Goal: Task Accomplishment & Management: Contribute content

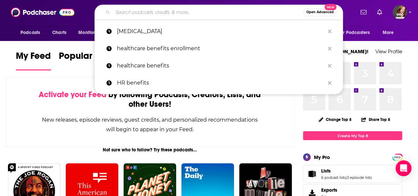
click at [122, 12] on input "Search podcasts, credits, & more..." at bounding box center [208, 12] width 191 height 11
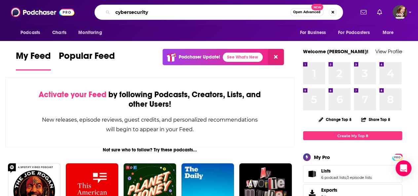
type input "cybersecurity"
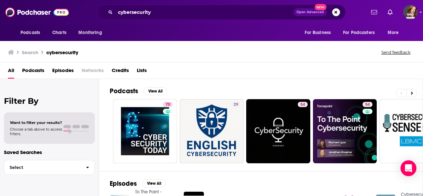
click at [145, 73] on span "Lists" at bounding box center [142, 72] width 10 height 14
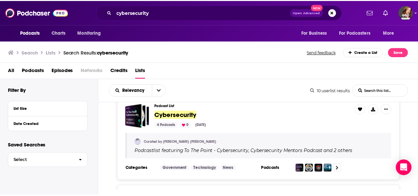
scroll to position [14, 0]
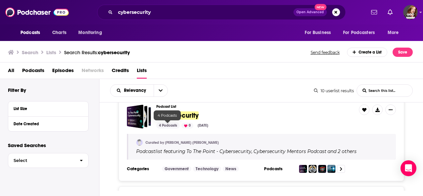
click at [170, 124] on div "4 Podcasts" at bounding box center [167, 126] width 23 height 6
click at [340, 165] on link at bounding box center [341, 169] width 8 height 8
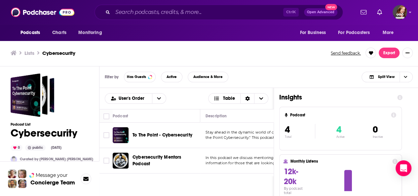
click at [174, 130] on div "To The Point - Cybersecurity" at bounding box center [166, 135] width 69 height 16
click at [107, 133] on input "Toggle select row" at bounding box center [106, 135] width 6 height 6
checkbox input "true"
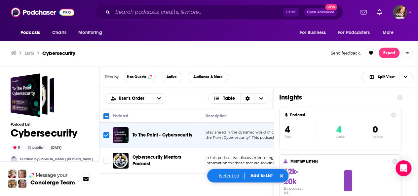
click at [243, 138] on span "the Point Cybersecurity." This podcast offers in-de" at bounding box center [250, 137] width 91 height 5
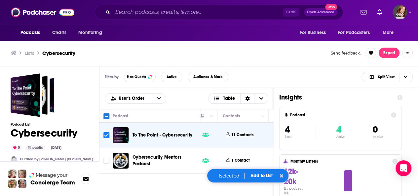
scroll to position [0, 307]
click at [253, 134] on icon at bounding box center [254, 134] width 2 height 1
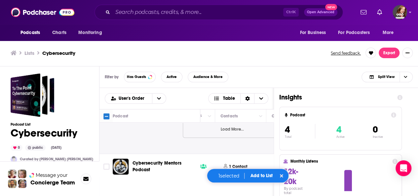
scroll to position [201, 307]
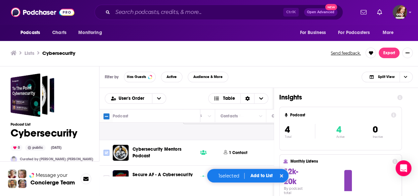
click at [106, 151] on input "Toggle select row" at bounding box center [106, 153] width 6 height 6
checkbox input "true"
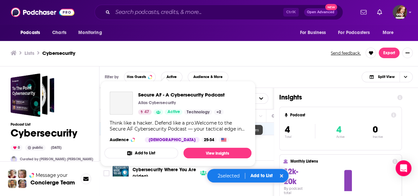
scroll to position [245, 307]
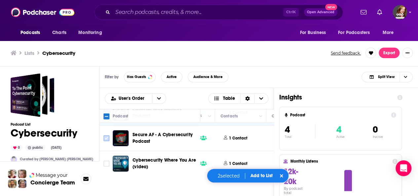
click at [106, 135] on input "Toggle select row" at bounding box center [106, 138] width 6 height 6
checkbox input "true"
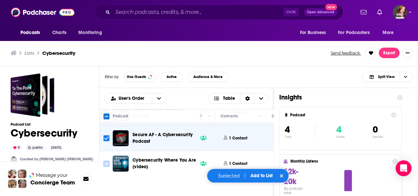
click at [104, 161] on input "Toggle select row" at bounding box center [106, 164] width 6 height 6
checkbox input "true"
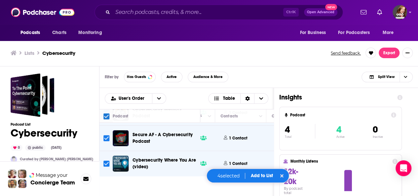
click at [264, 178] on button "Add to List" at bounding box center [261, 176] width 33 height 6
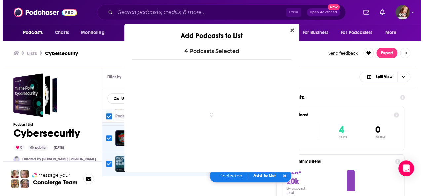
scroll to position [0, 0]
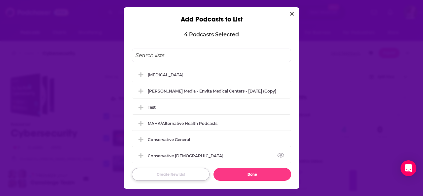
click at [167, 175] on button "Create New List" at bounding box center [171, 174] width 78 height 13
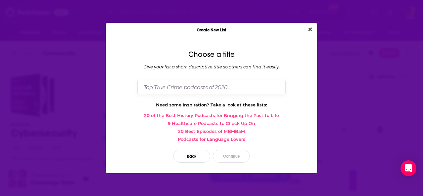
click at [174, 90] on input "Dialog" at bounding box center [211, 87] width 148 height 14
type input "cybersecurity"
click at [236, 155] on button "Continue" at bounding box center [231, 156] width 37 height 13
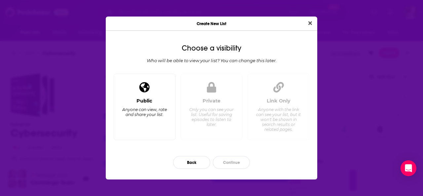
click at [151, 95] on div "Public Anyone can view, rate and share your list." at bounding box center [145, 107] width 62 height 66
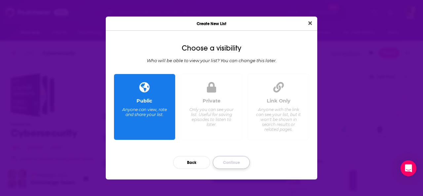
click at [238, 159] on button "Continue" at bounding box center [231, 162] width 37 height 13
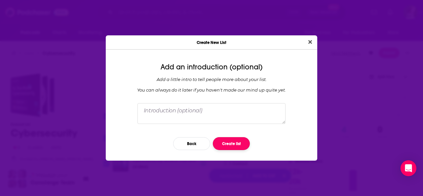
click at [239, 142] on button "Create list" at bounding box center [231, 143] width 37 height 13
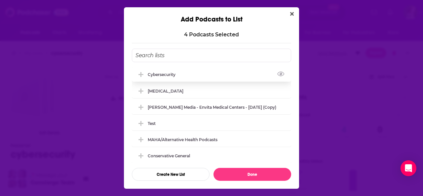
click at [196, 75] on div "cybersecurity" at bounding box center [211, 74] width 159 height 15
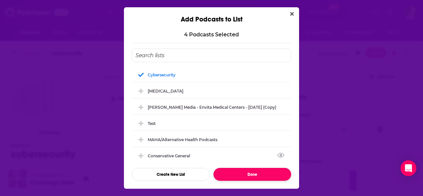
click at [271, 173] on button "Done" at bounding box center [252, 174] width 78 height 13
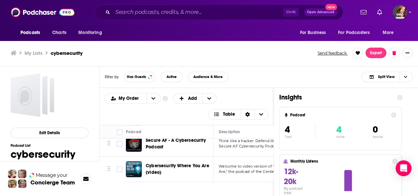
scroll to position [62, 0]
click at [405, 51] on icon "Show More Button" at bounding box center [407, 53] width 4 height 4
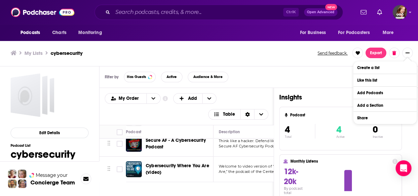
click at [329, 73] on div "Filter by Has Guests Active Audience & More Split View" at bounding box center [258, 76] width 318 height 21
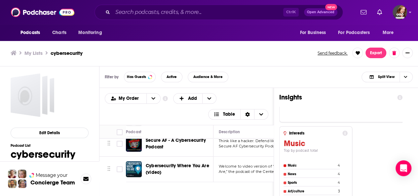
scroll to position [0, 0]
click at [151, 99] on icon "open menu" at bounding box center [153, 98] width 4 height 5
click at [151, 99] on icon "close menu" at bounding box center [153, 98] width 4 height 2
click at [388, 28] on span "More" at bounding box center [388, 32] width 11 height 9
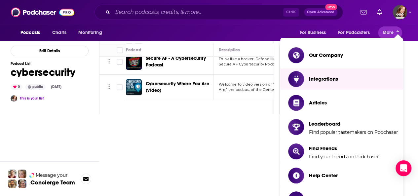
click at [178, 112] on html "Podcasts Charts Monitoring Ctrl K Open Advanced New For Business For Podcasters…" at bounding box center [209, 14] width 418 height 196
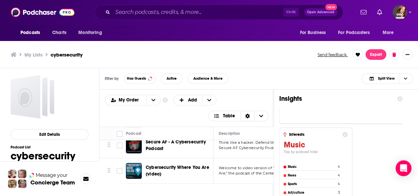
click at [34, 54] on h3 "My Lists" at bounding box center [33, 55] width 18 height 6
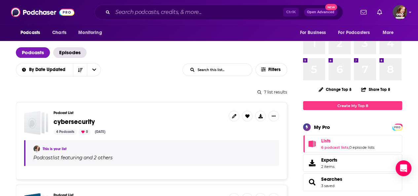
scroll to position [45, 0]
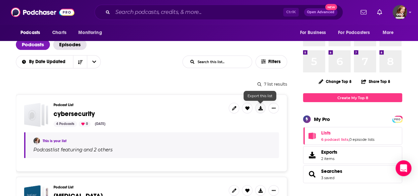
click at [259, 108] on icon at bounding box center [260, 108] width 4 height 4
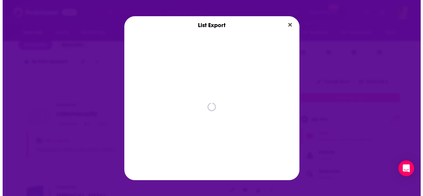
scroll to position [0, 0]
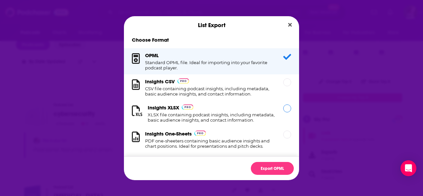
click at [283, 110] on div "Dialog" at bounding box center [287, 108] width 8 height 8
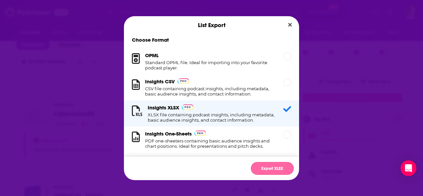
click at [268, 169] on button "Export XLSX" at bounding box center [272, 168] width 43 height 13
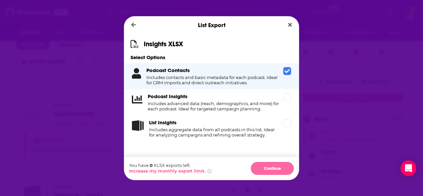
click at [274, 169] on button "Continue" at bounding box center [272, 168] width 43 height 13
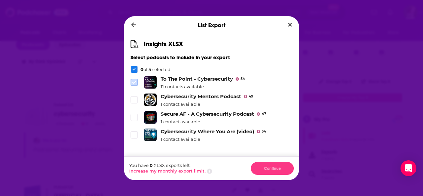
click at [134, 83] on icon "Dialog" at bounding box center [134, 82] width 4 height 3
click at [134, 97] on span "Dialog" at bounding box center [134, 100] width 6 height 6
click at [136, 118] on icon "Dialog" at bounding box center [134, 117] width 4 height 4
click at [135, 137] on span "Dialog" at bounding box center [134, 135] width 6 height 6
click at [136, 70] on div "Dialog" at bounding box center [134, 69] width 7 height 7
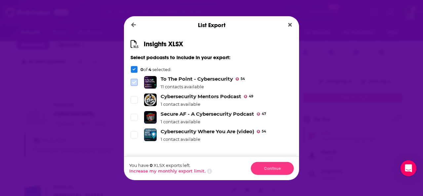
click at [133, 81] on icon "Dialog" at bounding box center [134, 82] width 4 height 4
click at [135, 25] on icon "Dialog" at bounding box center [133, 24] width 5 height 5
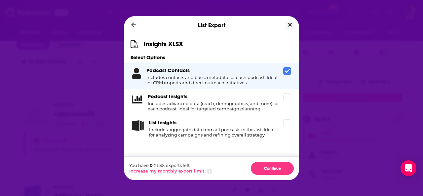
click at [290, 25] on icon "Close" at bounding box center [290, 25] width 4 height 4
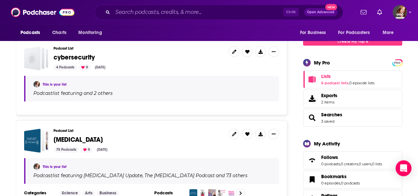
scroll to position [85, 0]
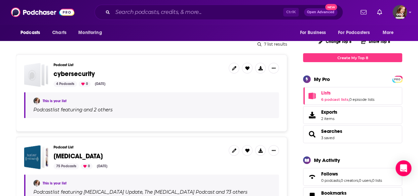
click at [111, 101] on div "This is your list" at bounding box center [152, 100] width 238 height 7
click at [72, 76] on span "cybersecurity" at bounding box center [74, 74] width 41 height 8
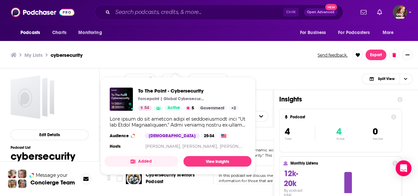
scroll to position [2, 0]
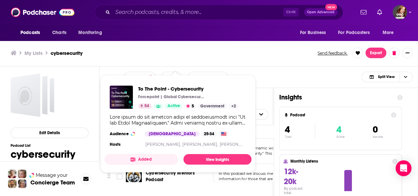
click at [237, 117] on div "Show Podcast Details" at bounding box center [178, 120] width 136 height 12
click at [208, 159] on link "View Insights" at bounding box center [217, 159] width 68 height 11
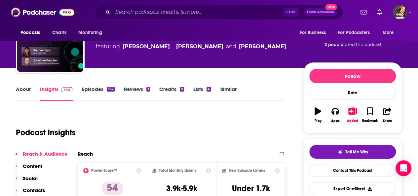
scroll to position [73, 0]
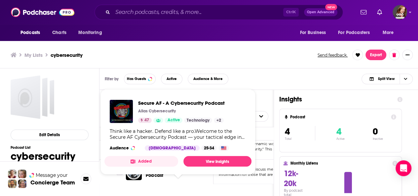
scroll to position [6, 0]
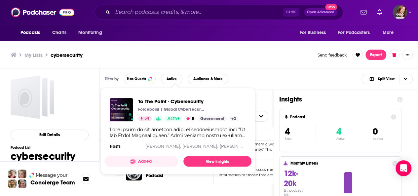
click at [184, 149] on div "Podcasts Charts Monitoring Ctrl K Open Advanced New For Business For Podcasters…" at bounding box center [209, 99] width 418 height 198
click at [217, 160] on link "View Insights" at bounding box center [217, 161] width 68 height 11
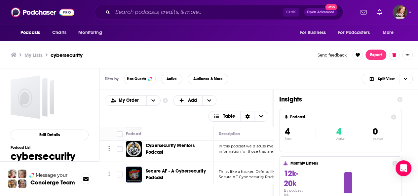
scroll to position [30, 0]
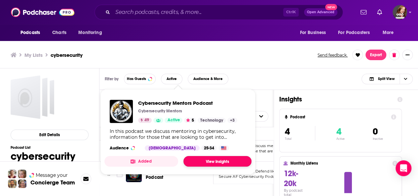
click at [218, 160] on link "View Insights" at bounding box center [217, 161] width 68 height 11
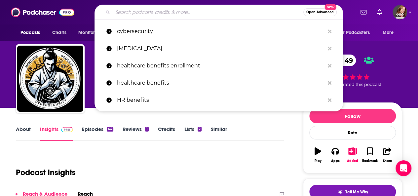
click at [154, 12] on input "Search podcasts, credits, & more..." at bounding box center [208, 12] width 191 height 11
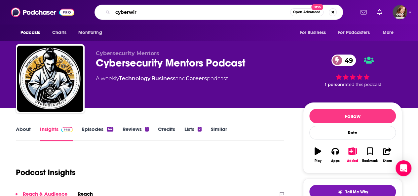
type input "cyberwire"
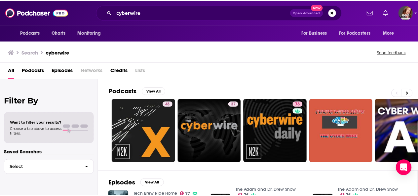
scroll to position [16, 0]
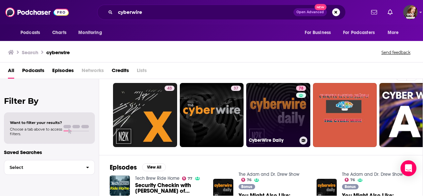
click at [269, 95] on link "78 CyberWire Daily" at bounding box center [278, 115] width 64 height 64
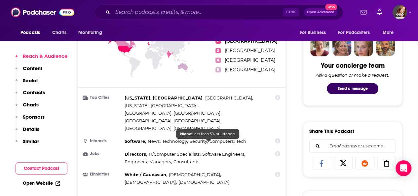
scroll to position [366, 0]
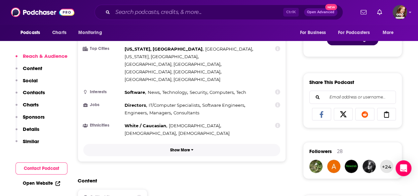
click at [180, 148] on p "Show More" at bounding box center [180, 150] width 20 height 5
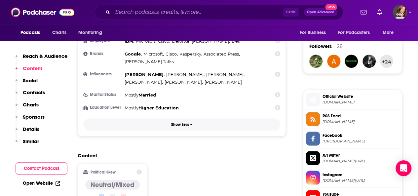
scroll to position [549, 0]
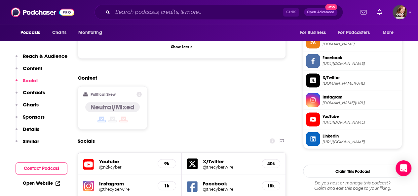
click at [34, 93] on p "Contacts" at bounding box center [34, 92] width 22 height 6
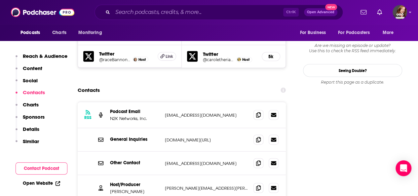
scroll to position [725, 0]
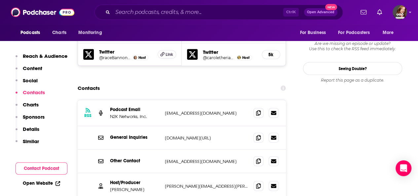
drag, startPoint x: 195, startPoint y: 166, endPoint x: 181, endPoint y: 168, distance: 14.3
copy div "[EMAIL_ADDRESS][DOMAIN_NAME] [EMAIL_ADDRESS][DOMAIN_NAME]"
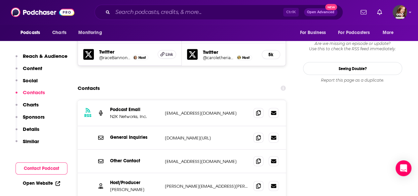
click at [191, 159] on p "[EMAIL_ADDRESS][DOMAIN_NAME]" at bounding box center [206, 162] width 83 height 6
drag, startPoint x: 191, startPoint y: 116, endPoint x: 177, endPoint y: 143, distance: 30.6
click at [177, 183] on p "[PERSON_NAME][EMAIL_ADDRESS][PERSON_NAME][DOMAIN_NAME]" at bounding box center [206, 186] width 83 height 6
drag, startPoint x: 177, startPoint y: 143, endPoint x: 171, endPoint y: 142, distance: 5.4
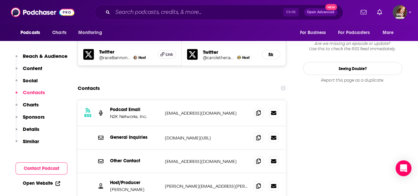
click at [171, 183] on p "[PERSON_NAME][EMAIL_ADDRESS][PERSON_NAME][DOMAIN_NAME]" at bounding box center [206, 186] width 83 height 6
copy div "[PERSON_NAME][EMAIL_ADDRESS][PERSON_NAME][DOMAIN_NAME] [PERSON_NAME][DOMAIN_NAM…"
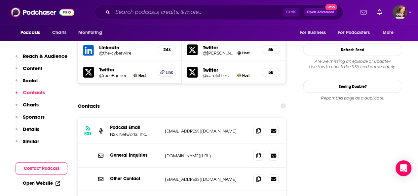
scroll to position [706, 0]
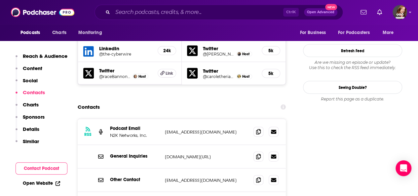
click at [201, 154] on p "[DOMAIN_NAME][URL]" at bounding box center [206, 157] width 83 height 6
click at [186, 129] on p "[EMAIL_ADDRESS][DOMAIN_NAME]" at bounding box center [206, 132] width 83 height 6
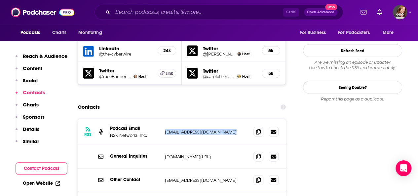
click at [186, 129] on p "[EMAIL_ADDRESS][DOMAIN_NAME]" at bounding box center [206, 132] width 83 height 6
copy div "[EMAIL_ADDRESS][DOMAIN_NAME] [EMAIL_ADDRESS][DOMAIN_NAME]"
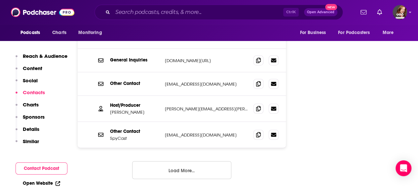
scroll to position [802, 0]
click at [186, 161] on button "Load More..." at bounding box center [181, 170] width 99 height 18
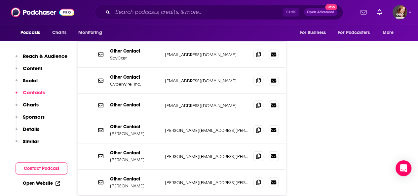
scroll to position [882, 0]
drag, startPoint x: 196, startPoint y: 108, endPoint x: 184, endPoint y: 111, distance: 13.0
click at [184, 153] on p "[PERSON_NAME][EMAIL_ADDRESS][PERSON_NAME][DOMAIN_NAME]" at bounding box center [206, 156] width 83 height 6
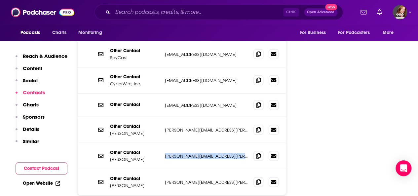
copy div "[PERSON_NAME][EMAIL_ADDRESS][PERSON_NAME][DOMAIN_NAME] [PERSON_NAME][DOMAIN_NAM…"
click at [202, 179] on p "[PERSON_NAME][EMAIL_ADDRESS][PERSON_NAME][DOMAIN_NAME]" at bounding box center [206, 182] width 83 height 6
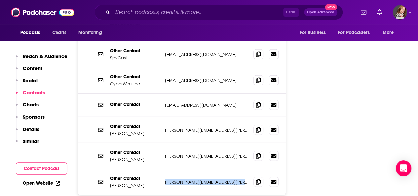
click at [202, 179] on p "[PERSON_NAME][EMAIL_ADDRESS][PERSON_NAME][DOMAIN_NAME]" at bounding box center [206, 182] width 83 height 6
copy div "[PERSON_NAME][EMAIL_ADDRESS][PERSON_NAME][DOMAIN_NAME] [PERSON_NAME][DOMAIN_NAM…"
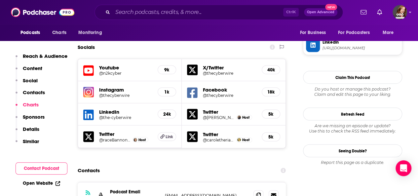
scroll to position [557, 0]
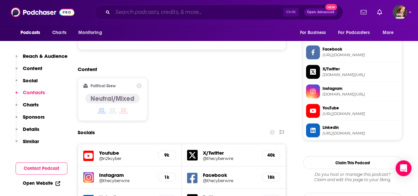
click at [131, 13] on input "Search podcasts, credits, & more..." at bounding box center [198, 12] width 170 height 11
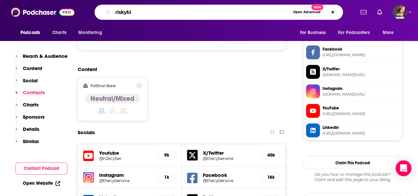
type input "riskybiz"
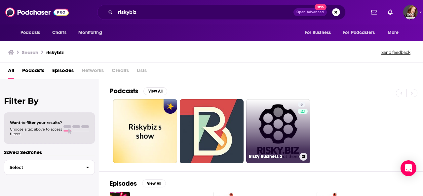
click at [280, 127] on link "5 Risky Business 2" at bounding box center [278, 131] width 64 height 64
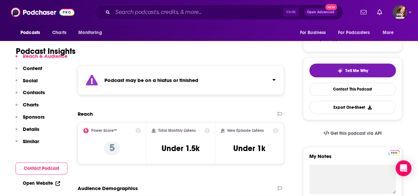
scroll to position [122, 0]
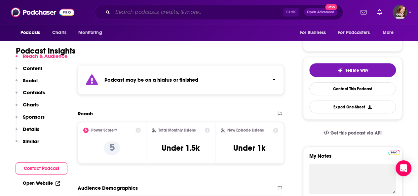
click at [124, 14] on input "Search podcasts, credits, & more..." at bounding box center [198, 12] width 170 height 11
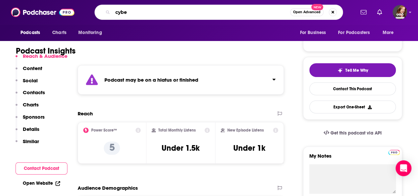
type input "cyber"
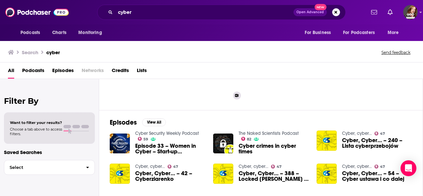
scroll to position [61, 0]
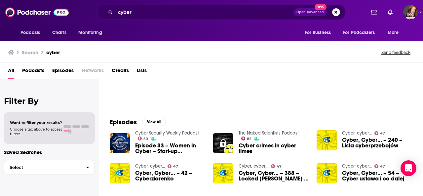
click at [35, 69] on span "Podcasts" at bounding box center [33, 72] width 22 height 14
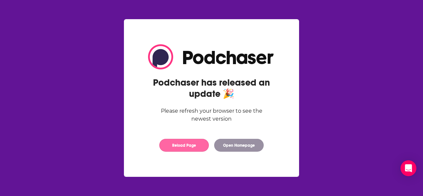
click at [180, 149] on button "Reload Page" at bounding box center [184, 145] width 50 height 13
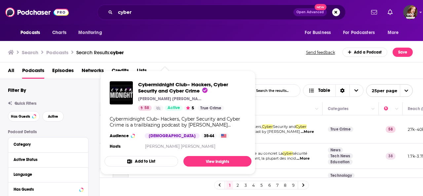
click at [168, 127] on div "Cybermidnight Club– Hackers, Cyber Security and Cyber Crime Alberto Daniel Hill…" at bounding box center [177, 116] width 147 height 80
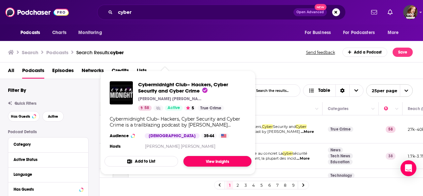
drag, startPoint x: 228, startPoint y: 159, endPoint x: 206, endPoint y: 161, distance: 21.5
click at [206, 161] on link "View Insights" at bounding box center [217, 161] width 68 height 11
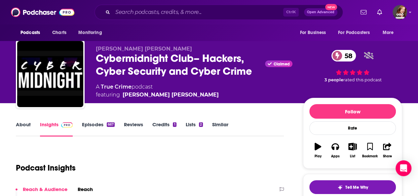
scroll to position [4, 0]
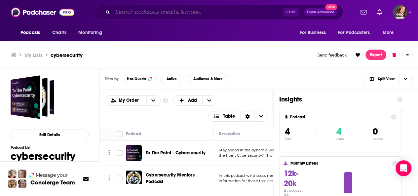
click at [151, 12] on input "Search podcasts, credits, & more..." at bounding box center [198, 12] width 170 height 11
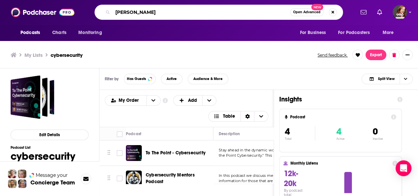
type input "john mcternan"
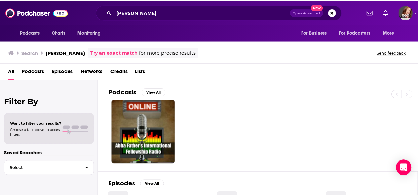
scroll to position [37, 0]
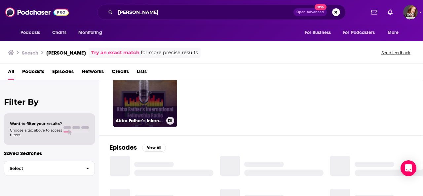
click at [163, 109] on link "Abba Father’s International Fellowship Radio with John McTernan" at bounding box center [145, 95] width 64 height 64
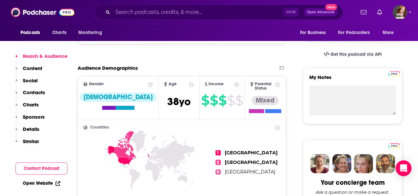
scroll to position [197, 0]
